Goal: Information Seeking & Learning: Learn about a topic

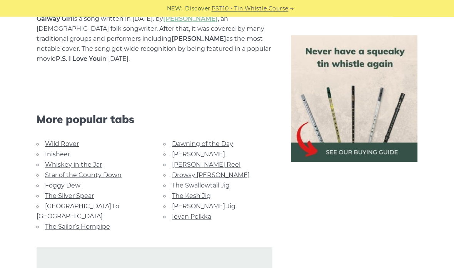
scroll to position [472, 0]
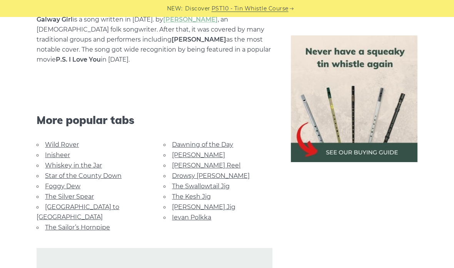
click at [207, 204] on link "[PERSON_NAME] Jig" at bounding box center [204, 206] width 64 height 7
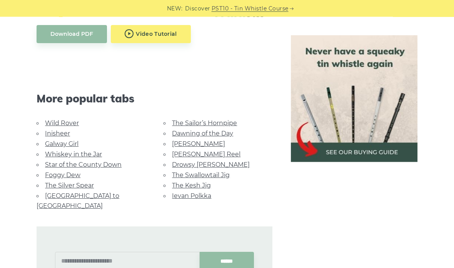
scroll to position [449, 0]
click at [202, 182] on link "The Kesh Jig" at bounding box center [191, 185] width 39 height 7
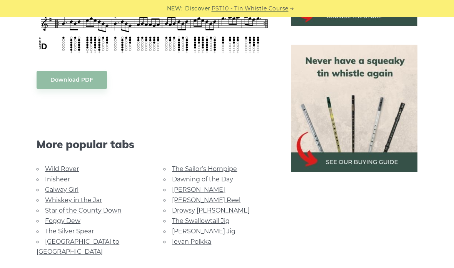
scroll to position [321, 0]
click at [71, 168] on link "Wild Rover" at bounding box center [62, 168] width 34 height 7
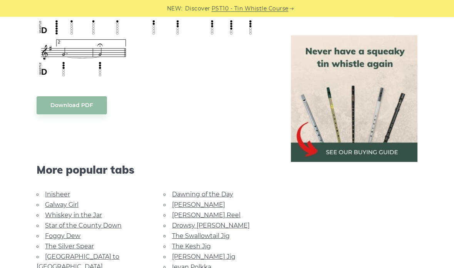
scroll to position [613, 0]
click at [58, 193] on link "Inisheer" at bounding box center [57, 194] width 25 height 7
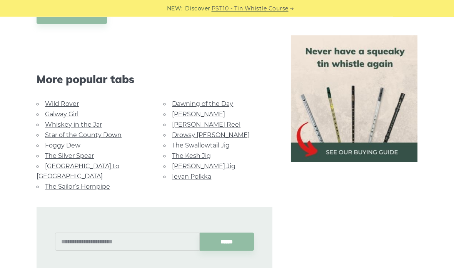
scroll to position [545, 0]
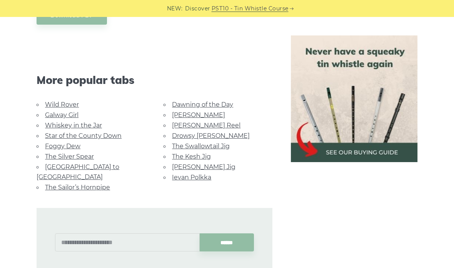
click at [71, 111] on link "Galway Girl" at bounding box center [61, 114] width 33 height 7
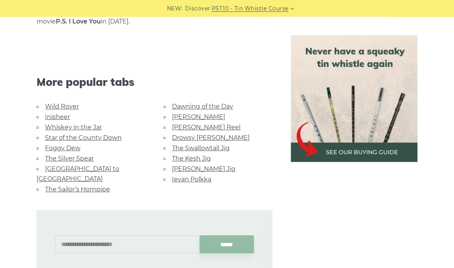
scroll to position [509, 0]
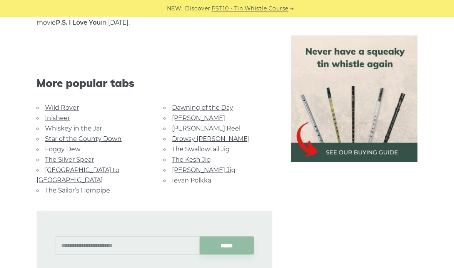
click at [94, 126] on link "Whiskey in the Jar" at bounding box center [73, 128] width 57 height 7
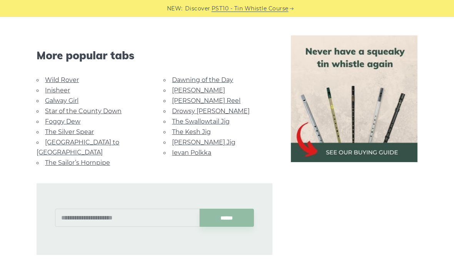
scroll to position [473, 0]
click at [113, 113] on link "Star of the County Down" at bounding box center [83, 111] width 77 height 7
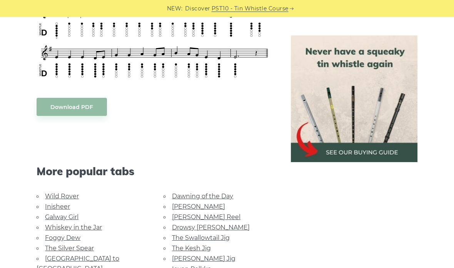
scroll to position [386, 0]
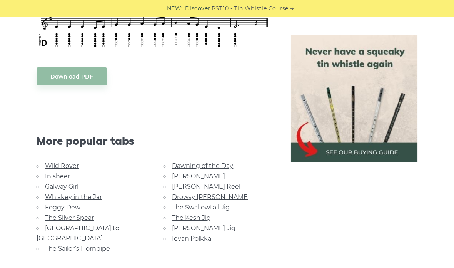
click at [67, 211] on link "Foggy Dew" at bounding box center [62, 207] width 35 height 7
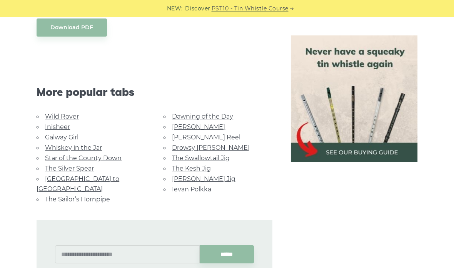
scroll to position [435, 0]
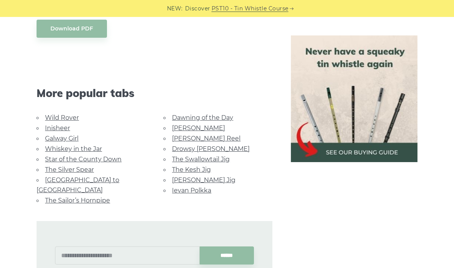
click at [105, 177] on link "[GEOGRAPHIC_DATA] to [GEOGRAPHIC_DATA]" at bounding box center [78, 184] width 83 height 17
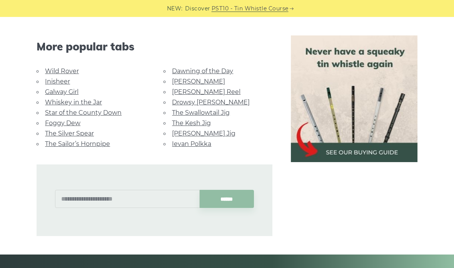
scroll to position [445, 0]
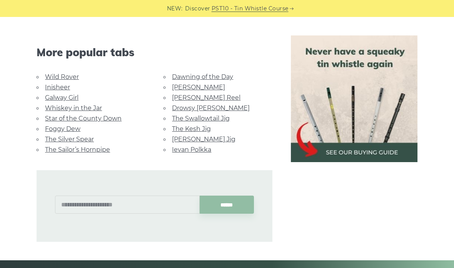
click at [90, 138] on link "The Silver Spear" at bounding box center [69, 138] width 49 height 7
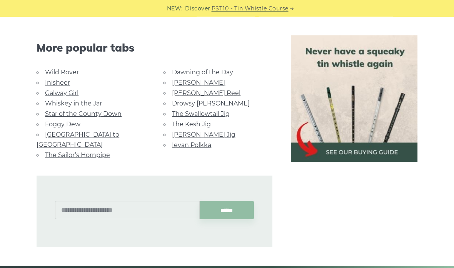
scroll to position [481, 0]
click at [224, 69] on link "Dawning of the Day" at bounding box center [202, 72] width 61 height 7
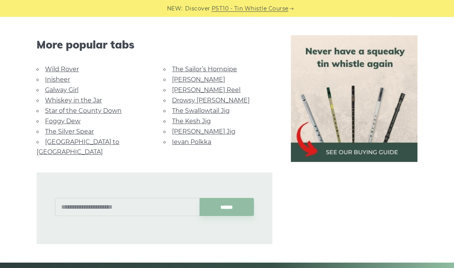
scroll to position [493, 0]
click at [203, 89] on link "[PERSON_NAME] Reel" at bounding box center [206, 89] width 69 height 7
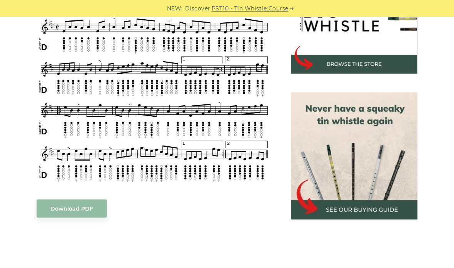
scroll to position [291, 0]
